Goal: Task Accomplishment & Management: Manage account settings

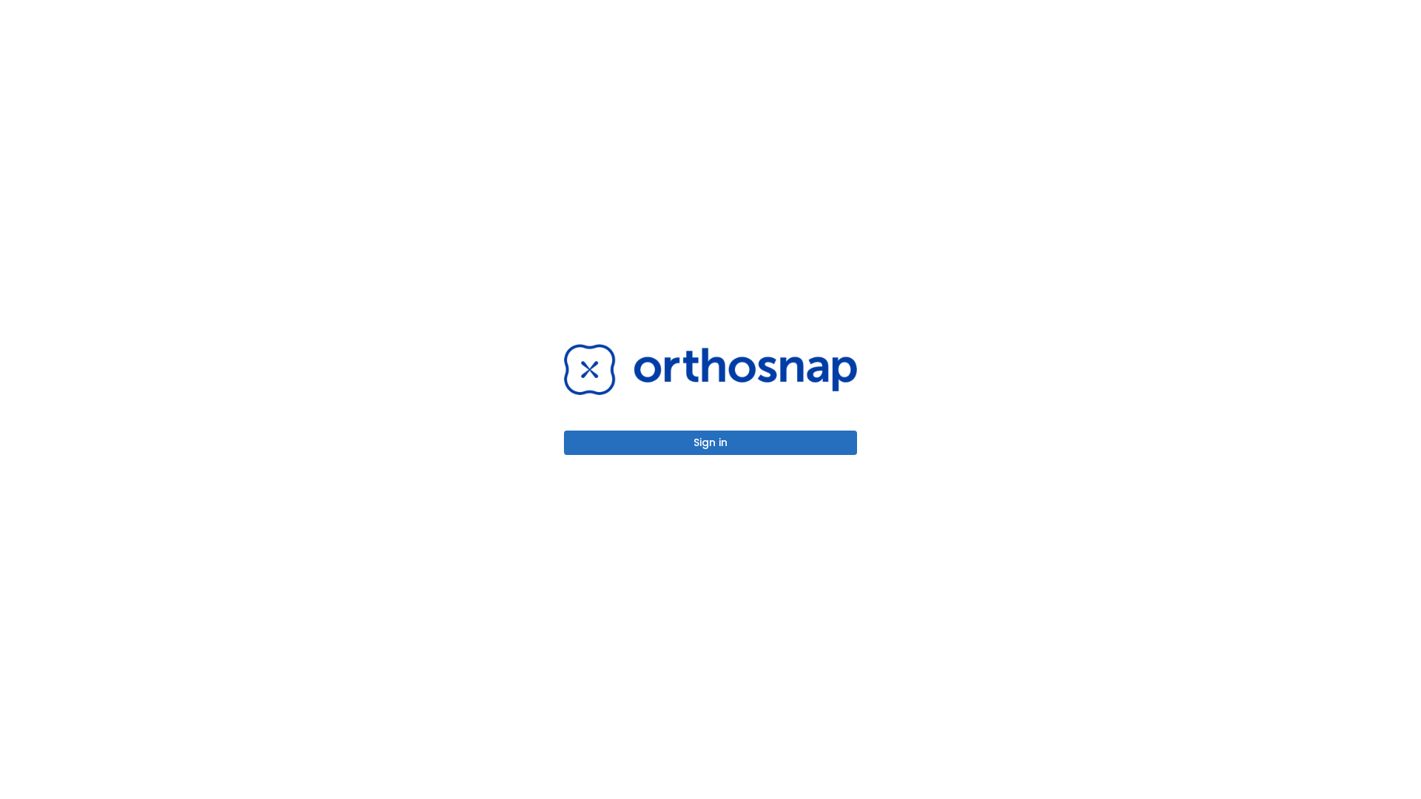
click at [710, 442] on button "Sign in" at bounding box center [710, 443] width 293 height 24
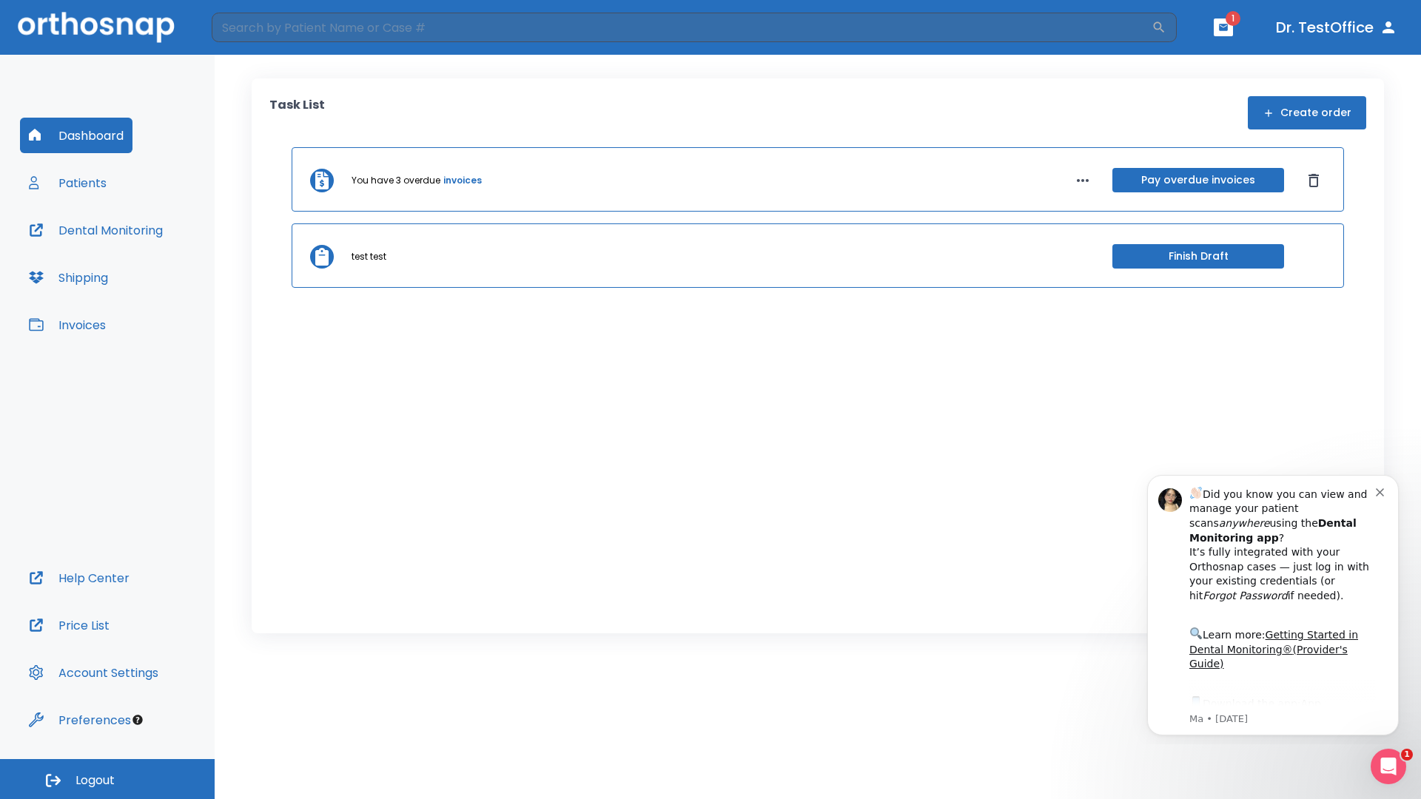
click at [107, 779] on span "Logout" at bounding box center [94, 781] width 39 height 16
